Goal: Understand site structure

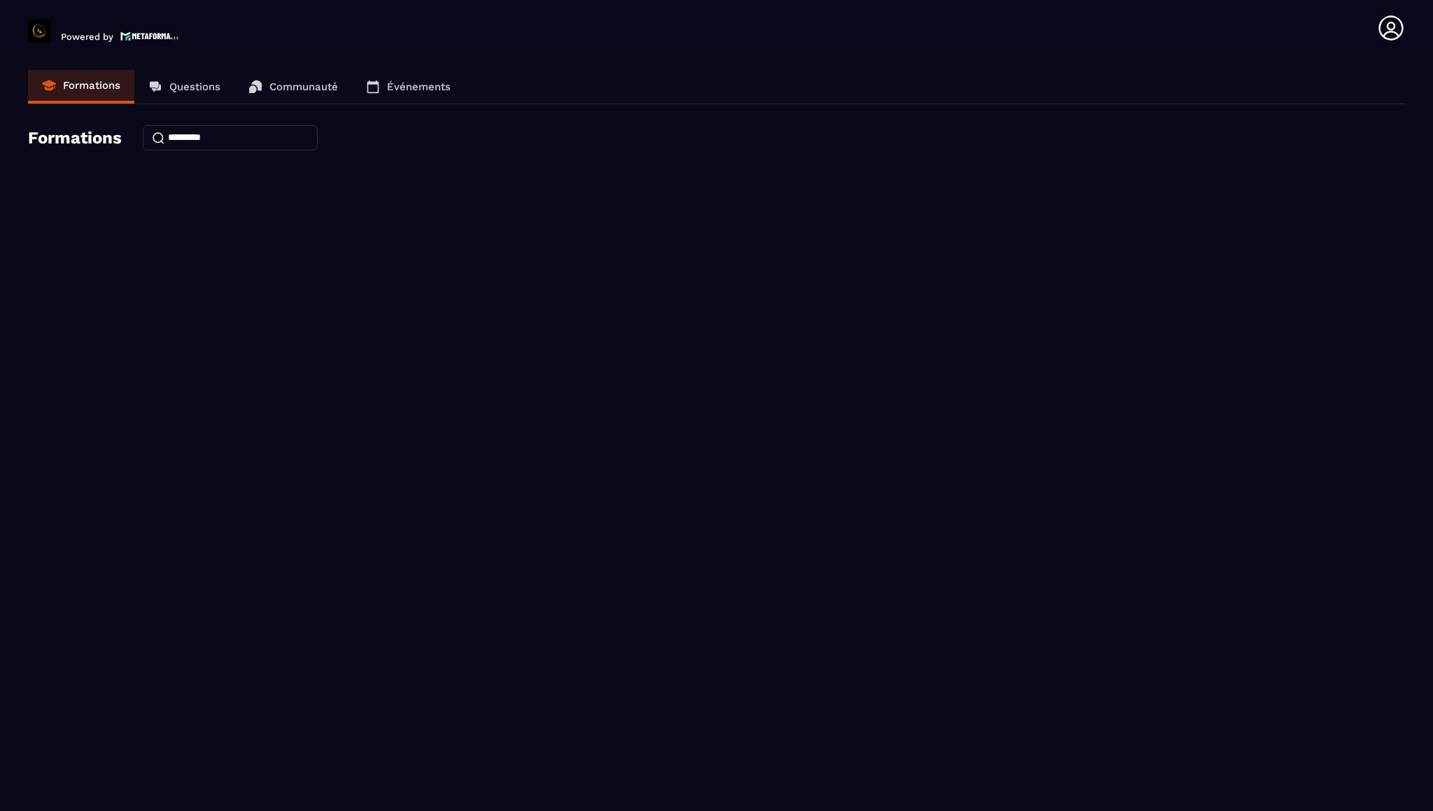
click at [951, 205] on section "Formations Questions Communauté Événements Formations" at bounding box center [716, 436] width 1433 height 761
click at [1403, 24] on icon at bounding box center [1391, 28] width 28 height 28
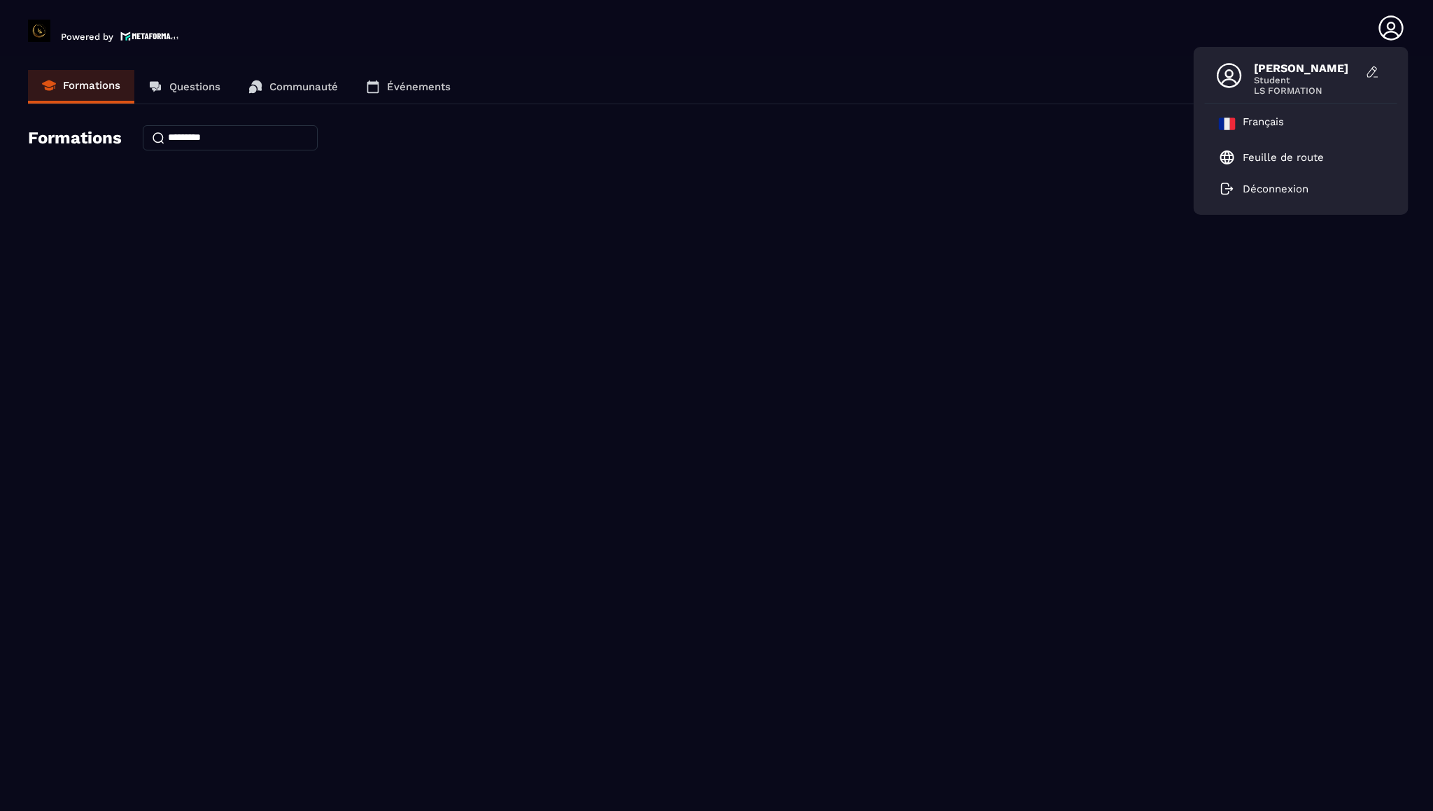
click at [997, 157] on div "Formations Questions Communauté Événements Formations" at bounding box center [716, 120] width 1377 height 101
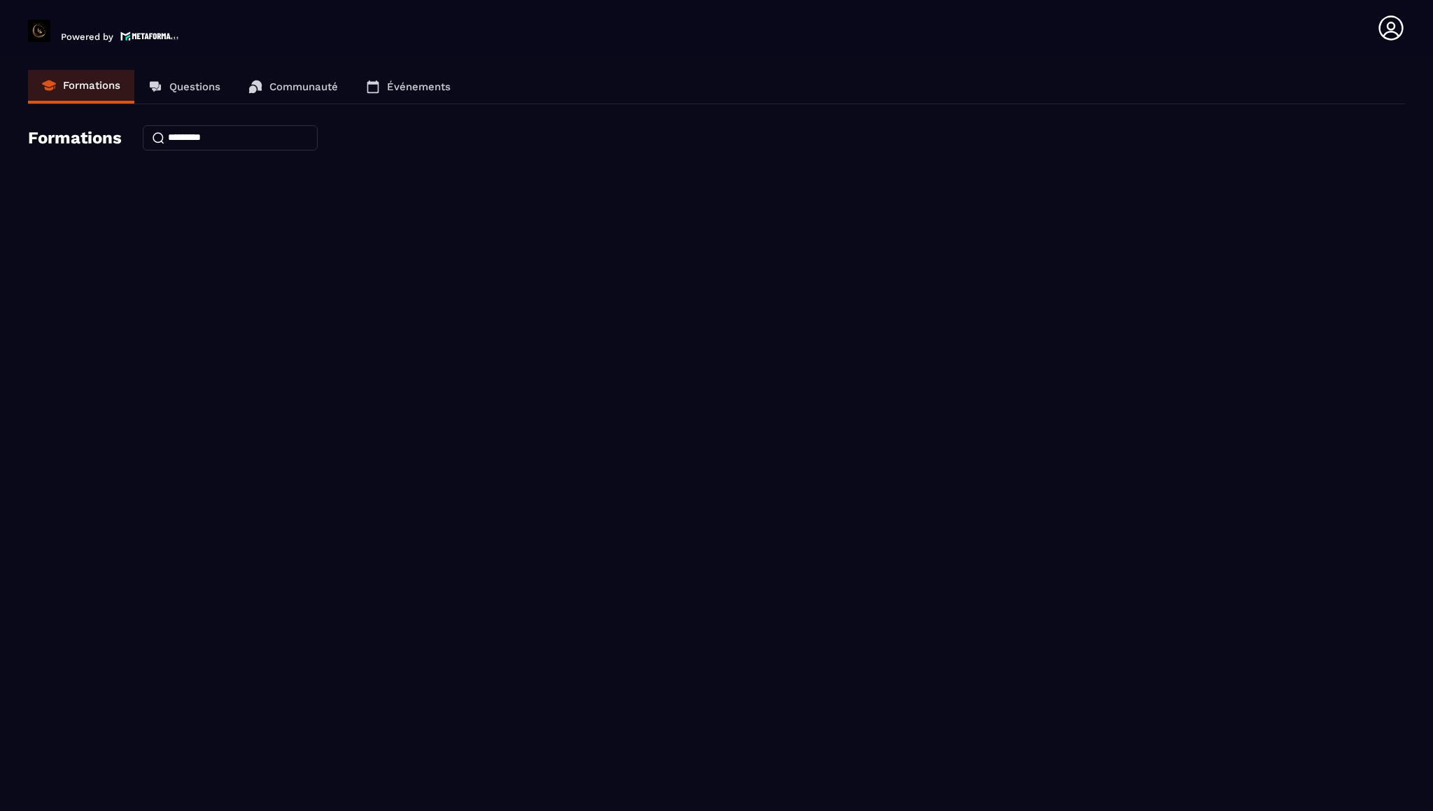
click at [1392, 29] on icon at bounding box center [1391, 27] width 24 height 24
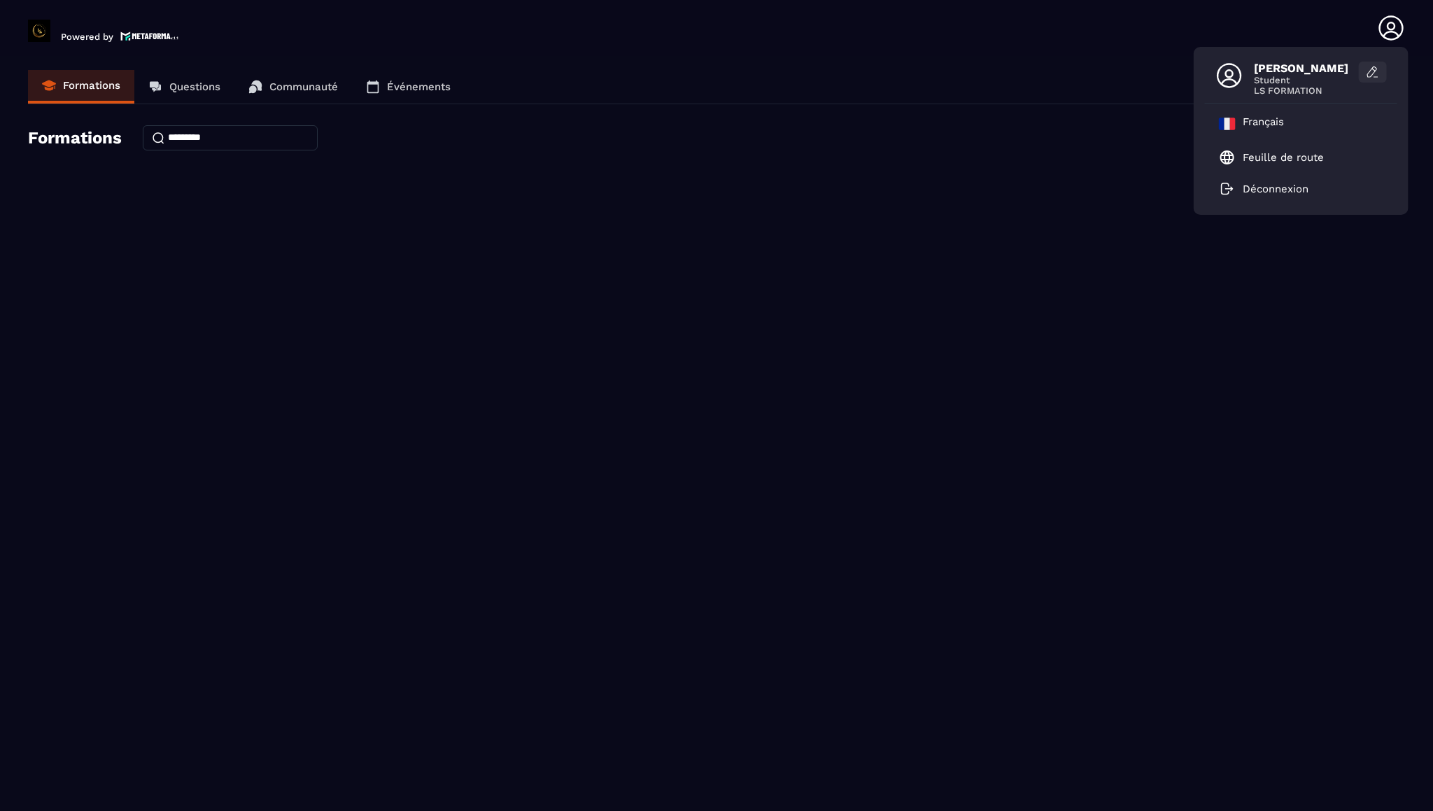
click at [1368, 71] on icon at bounding box center [1373, 72] width 14 height 14
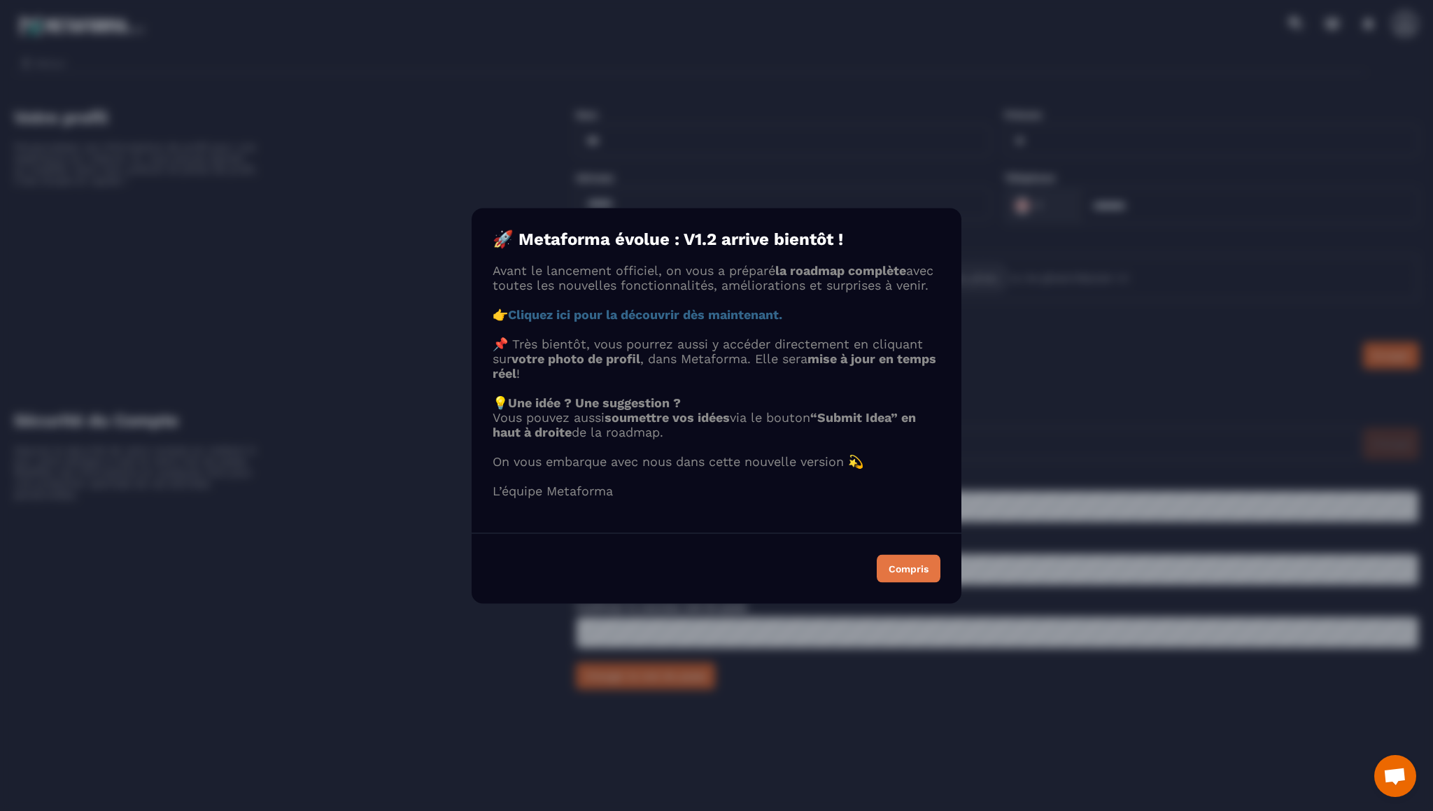
click at [910, 580] on button "Compris" at bounding box center [909, 568] width 64 height 28
